Goal: Transaction & Acquisition: Purchase product/service

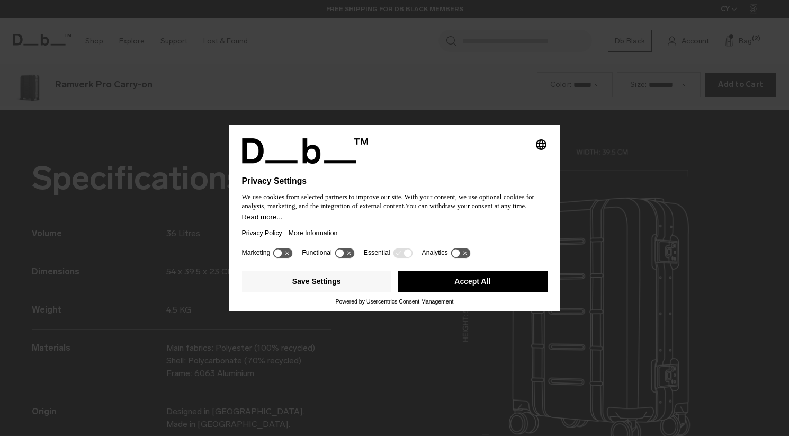
scroll to position [1307, 0]
